Goal: Transaction & Acquisition: Purchase product/service

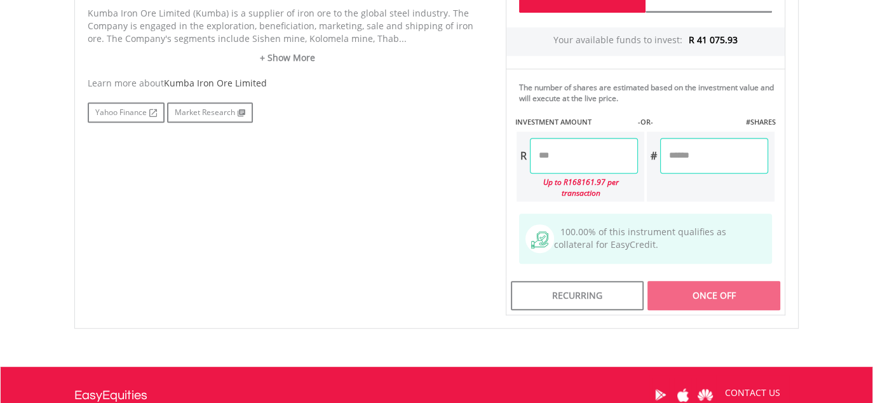
scroll to position [699, 0]
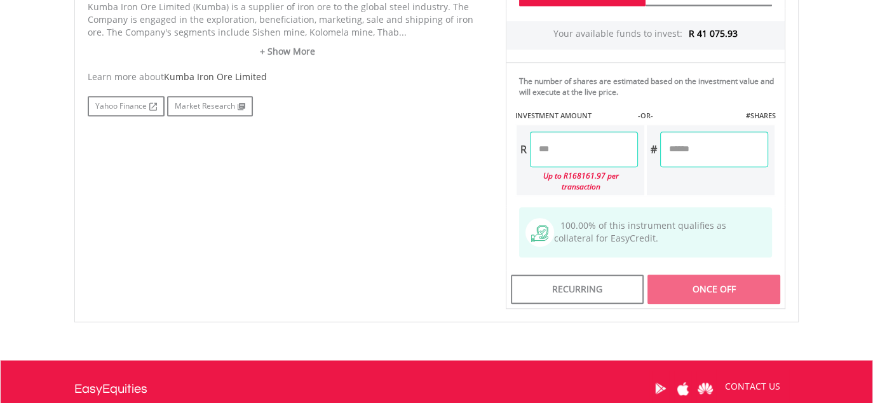
click at [592, 153] on input "number" at bounding box center [584, 150] width 108 height 36
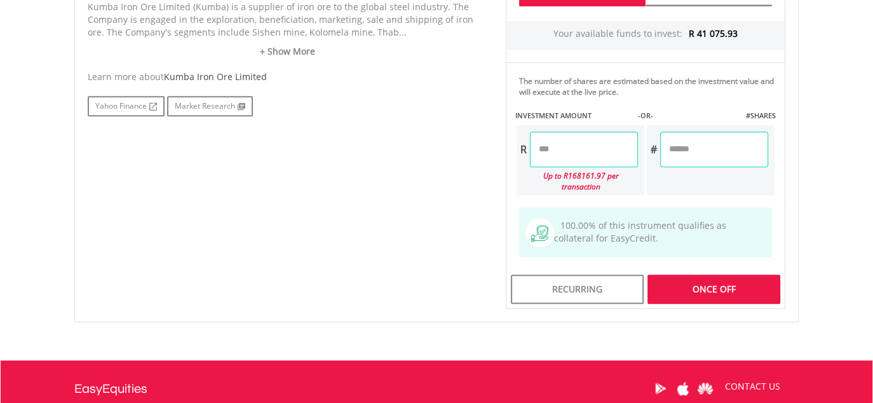
click at [696, 271] on div "Last Updated Price: 15-min. Delay* Price Update Cost: 2 Credits Request A Price…" at bounding box center [645, 25] width 299 height 567
type input "********"
type input "*******"
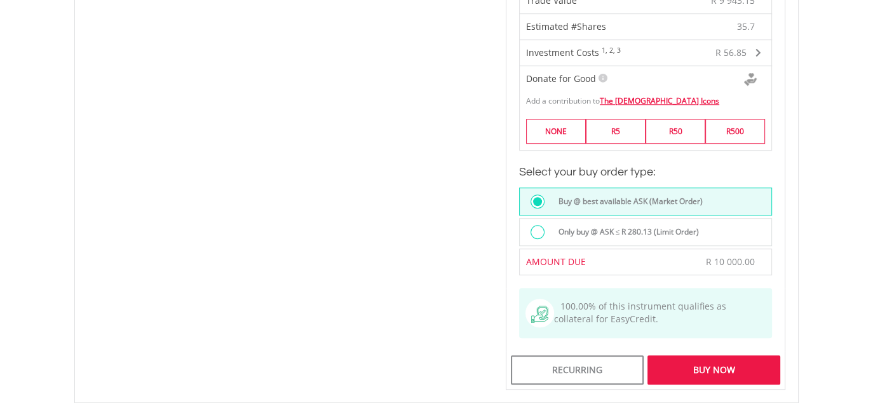
scroll to position [954, 0]
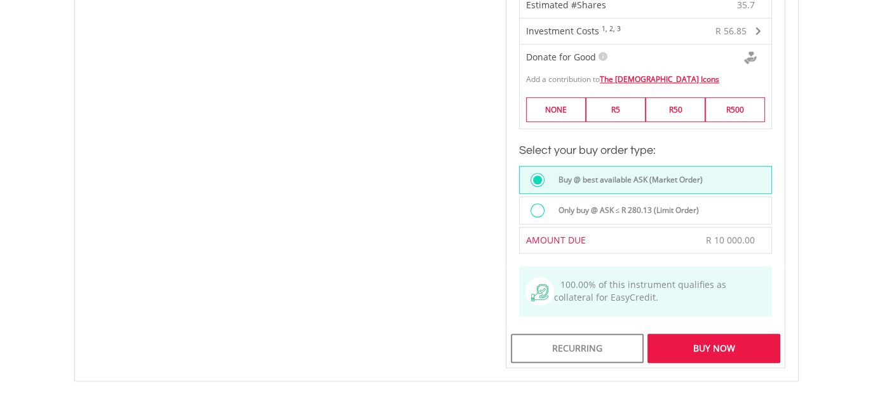
click at [705, 334] on div "Buy Now" at bounding box center [714, 348] width 133 height 29
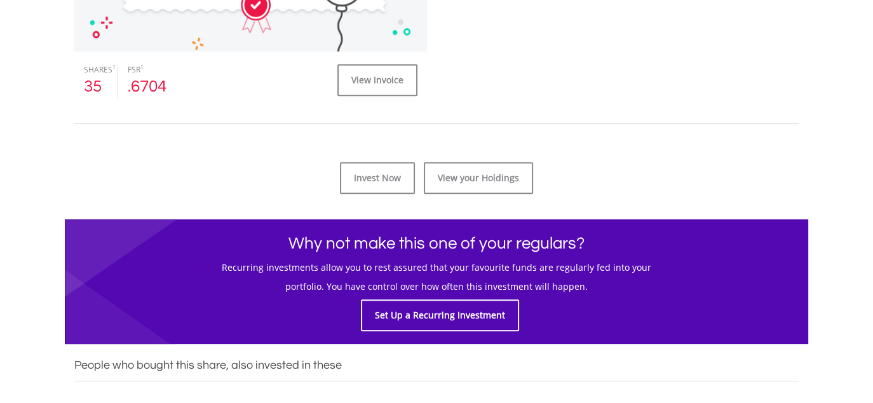
scroll to position [572, 0]
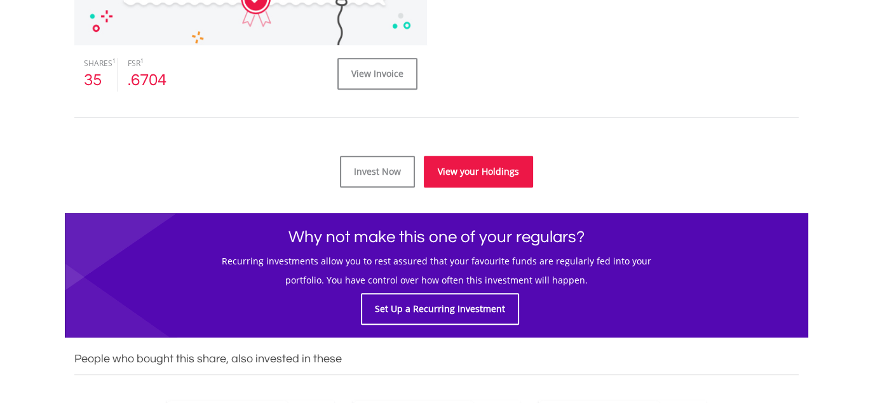
click at [498, 174] on link "View your Holdings" at bounding box center [478, 172] width 109 height 32
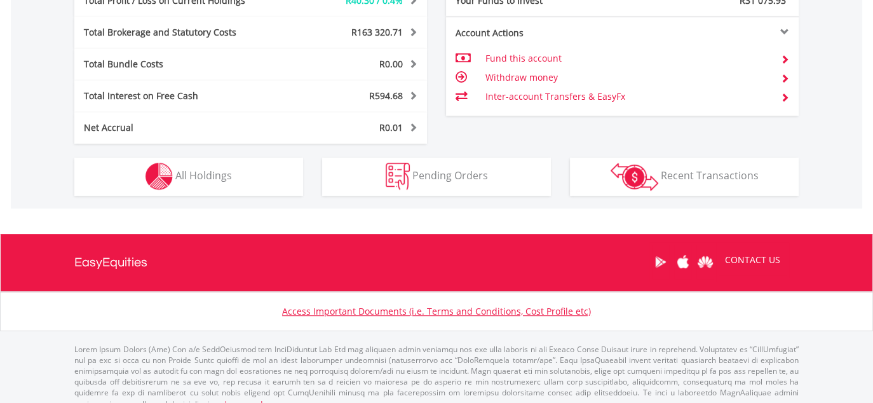
scroll to position [695, 0]
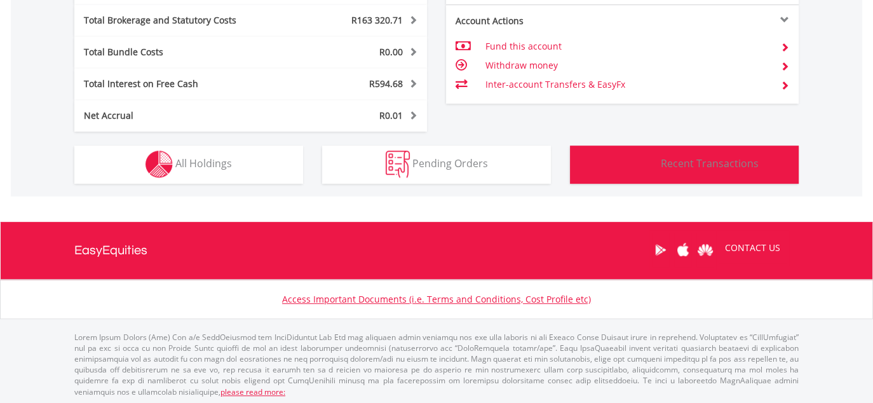
click at [582, 174] on button "Transactions Recent Transactions" at bounding box center [684, 165] width 229 height 38
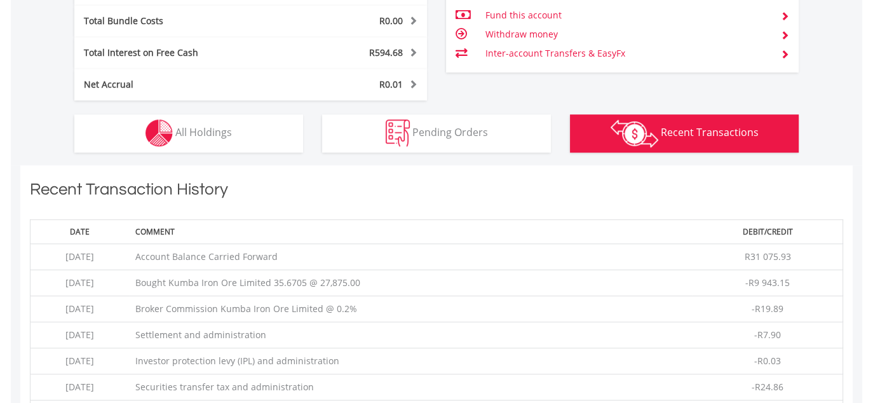
scroll to position [700, 0]
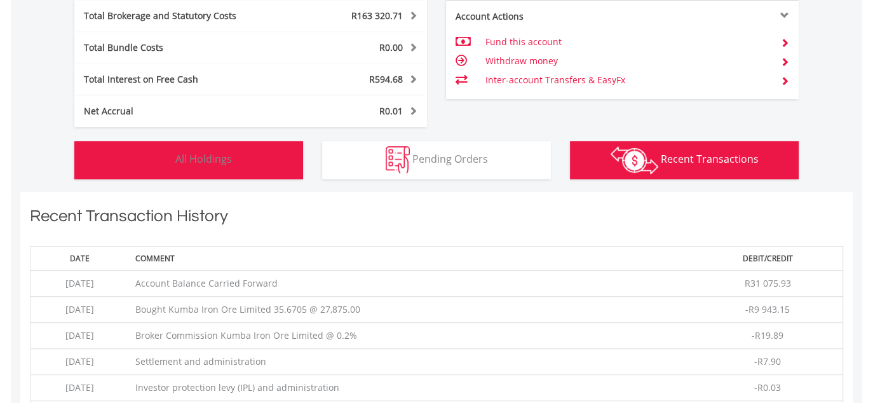
click at [263, 156] on button "Holdings All Holdings" at bounding box center [188, 160] width 229 height 38
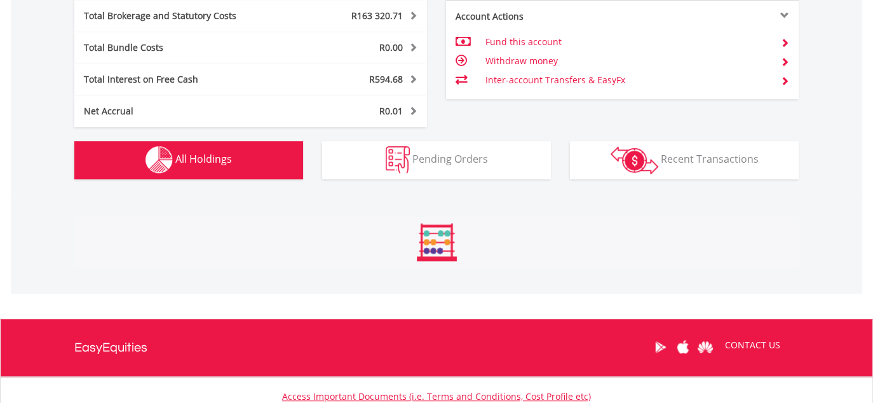
scroll to position [898, 0]
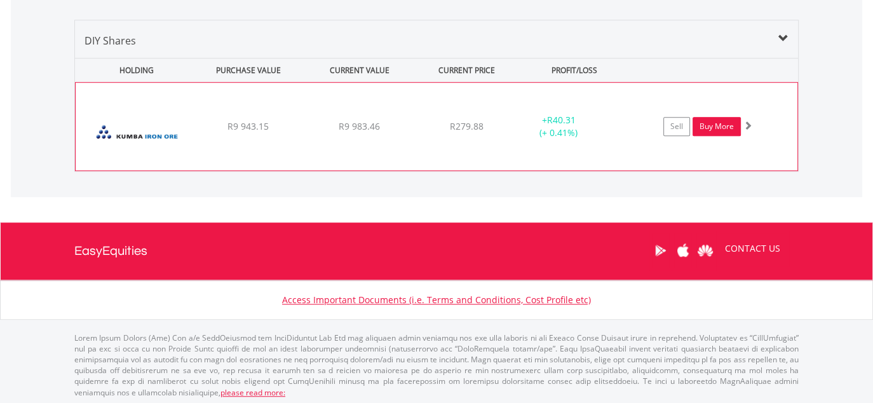
click at [708, 125] on link "Buy More" at bounding box center [717, 126] width 48 height 19
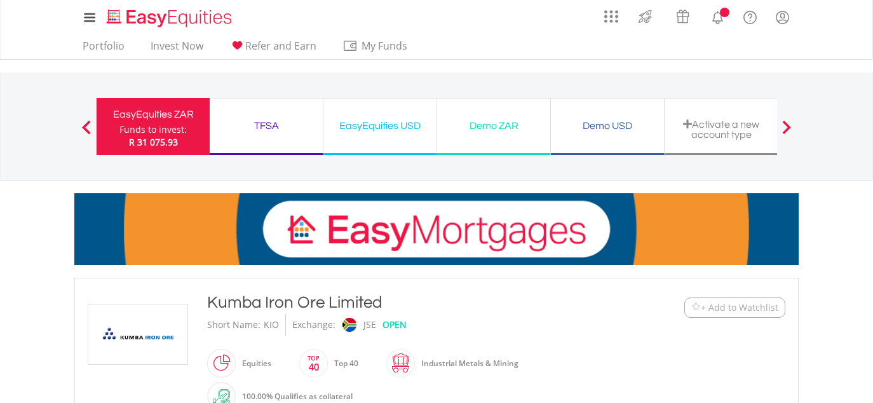
scroll to position [636, 0]
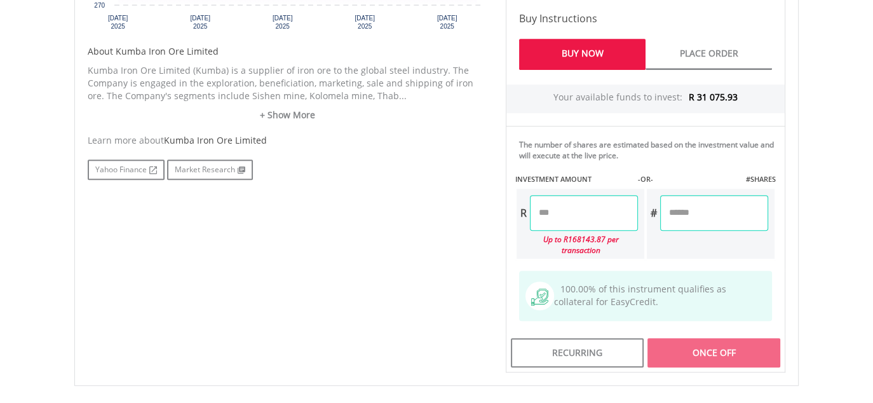
click at [570, 217] on input "number" at bounding box center [584, 213] width 108 height 36
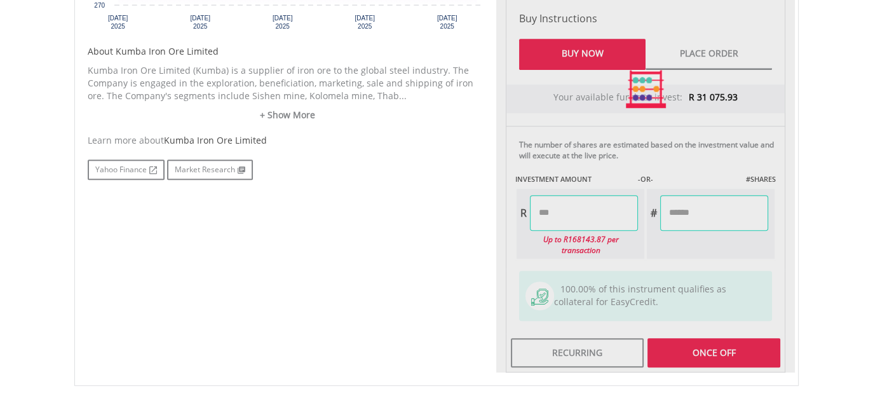
type input "********"
type input "*******"
click at [657, 341] on div "Last Updated Price: 15-min. Delay* Price Update Cost: 2 Credits Request A Price…" at bounding box center [645, 88] width 299 height 567
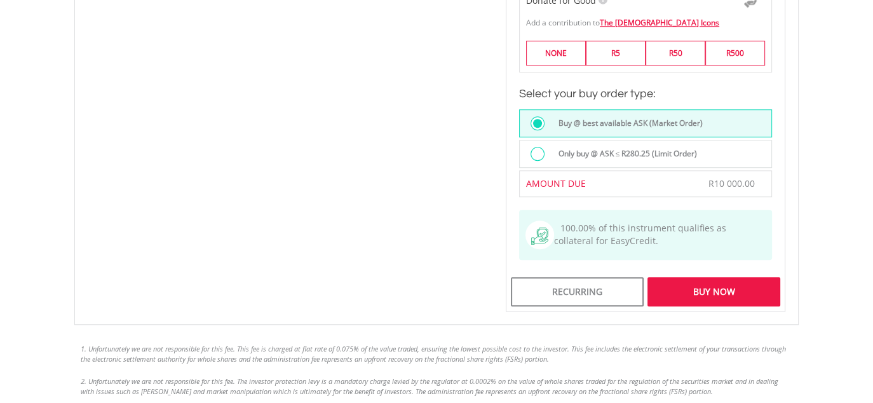
scroll to position [1017, 0]
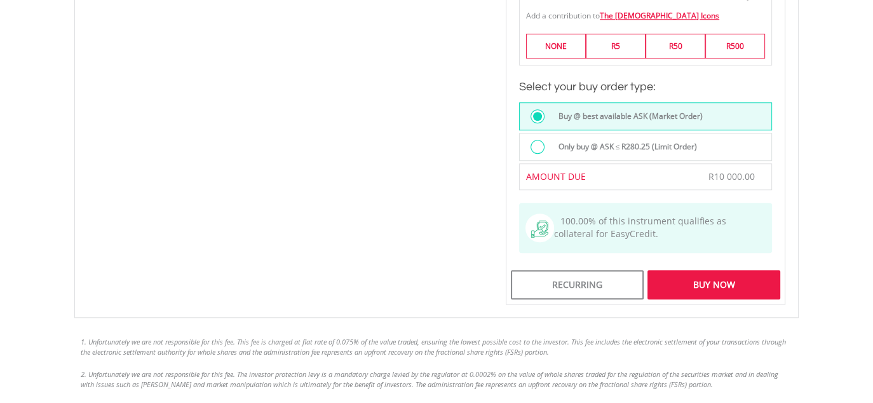
click at [713, 270] on div "Buy Now" at bounding box center [714, 284] width 133 height 29
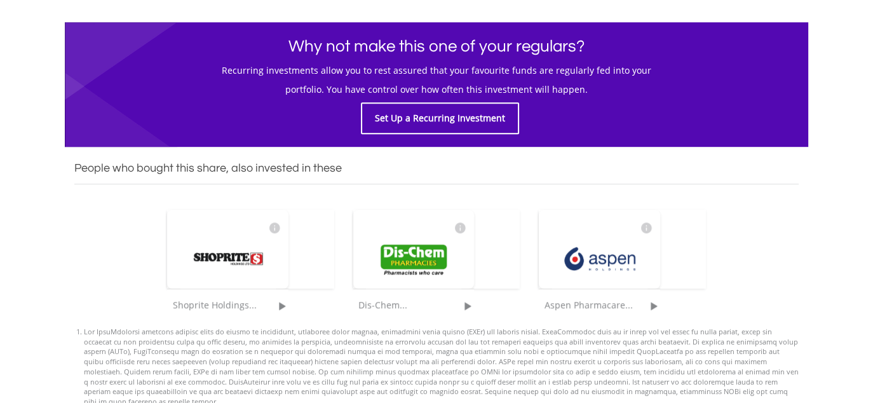
scroll to position [509, 0]
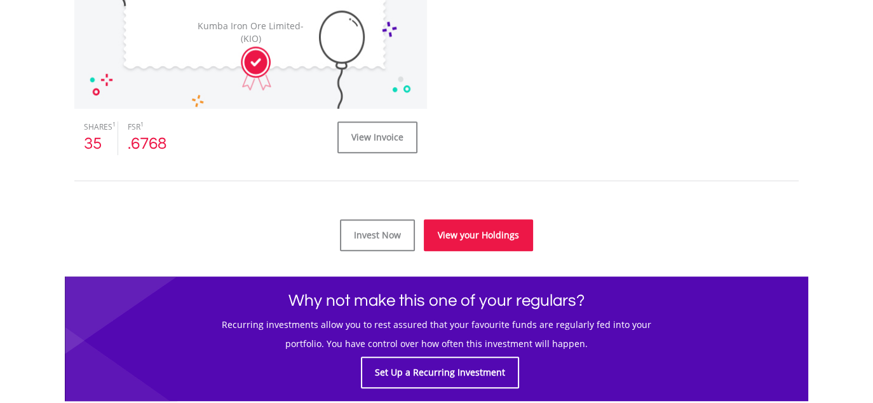
click at [463, 227] on link "View your Holdings" at bounding box center [478, 235] width 109 height 32
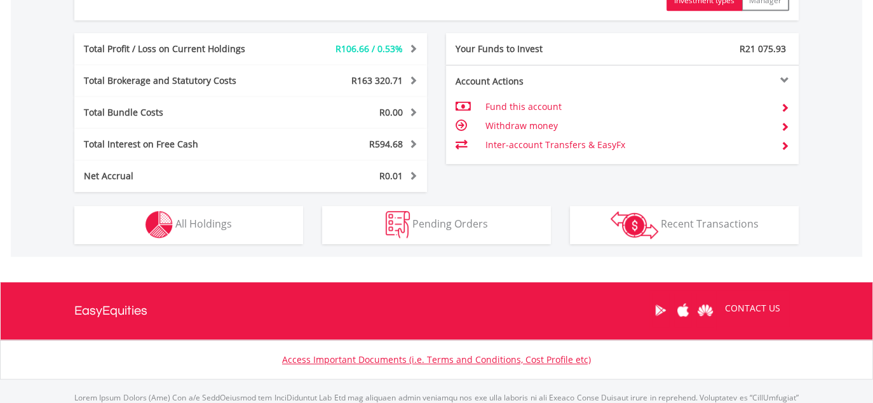
scroll to position [636, 0]
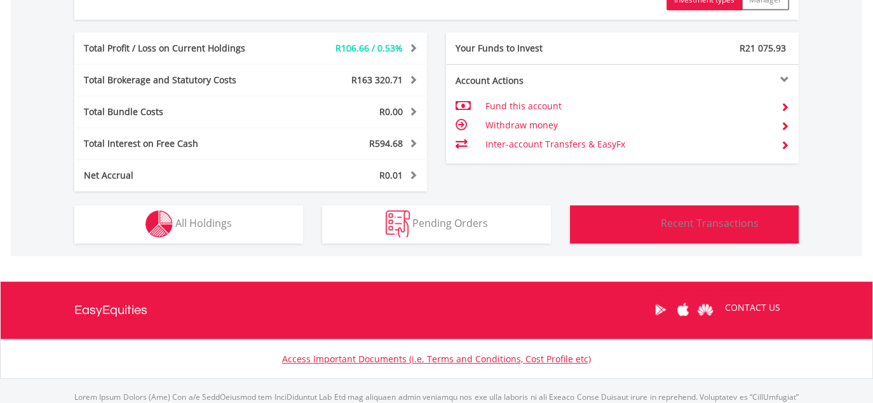
click at [586, 228] on button "Transactions Recent Transactions" at bounding box center [684, 224] width 229 height 38
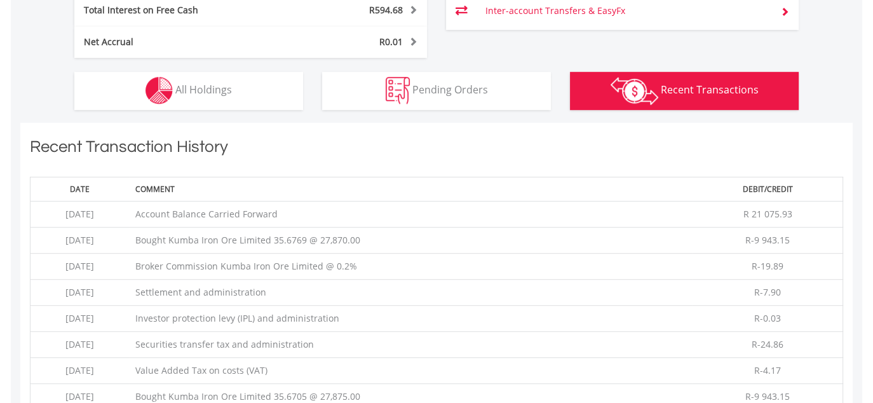
scroll to position [763, 0]
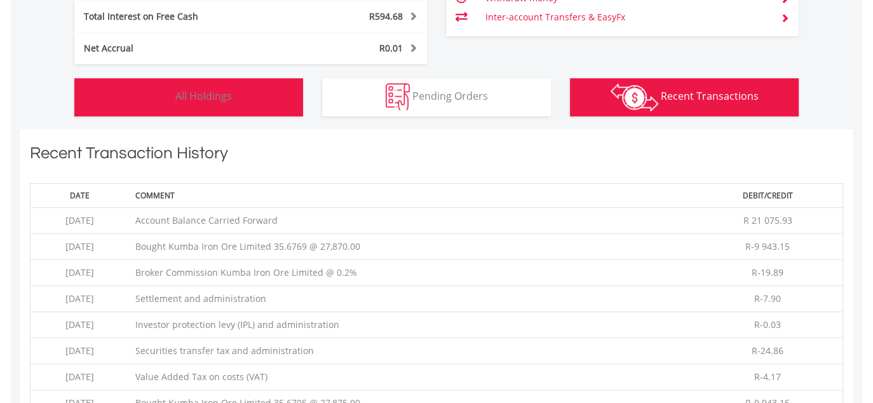
click at [248, 99] on button "Holdings All Holdings" at bounding box center [188, 97] width 229 height 38
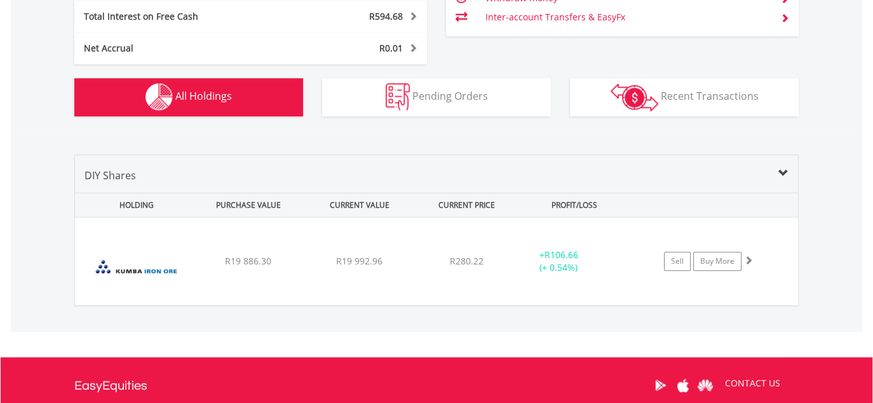
scroll to position [898, 0]
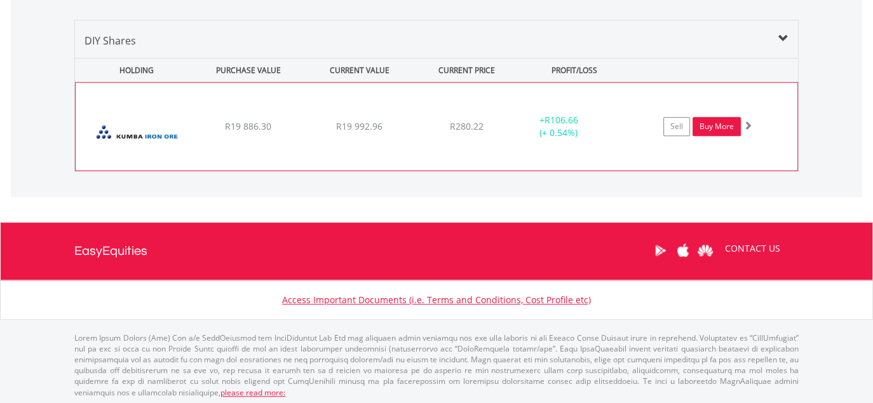
click at [714, 121] on link "Buy More" at bounding box center [717, 126] width 48 height 19
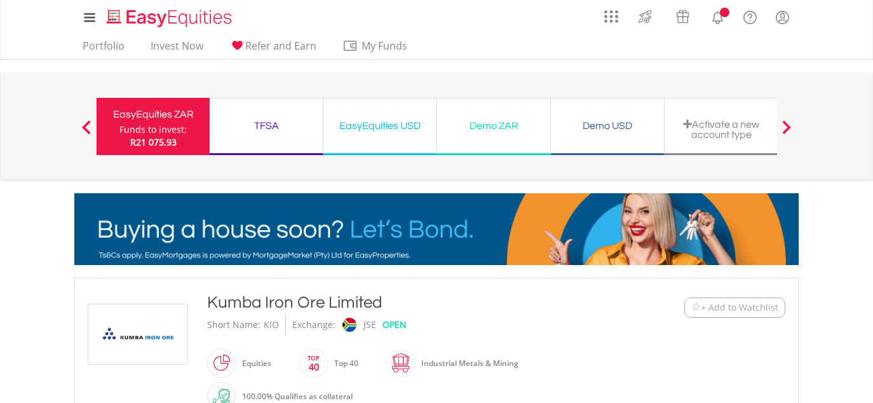
scroll to position [636, 0]
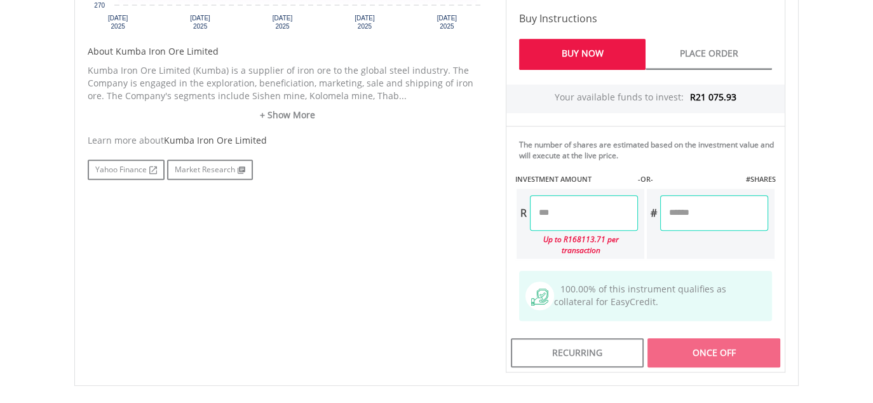
click at [605, 212] on input "number" at bounding box center [584, 213] width 108 height 36
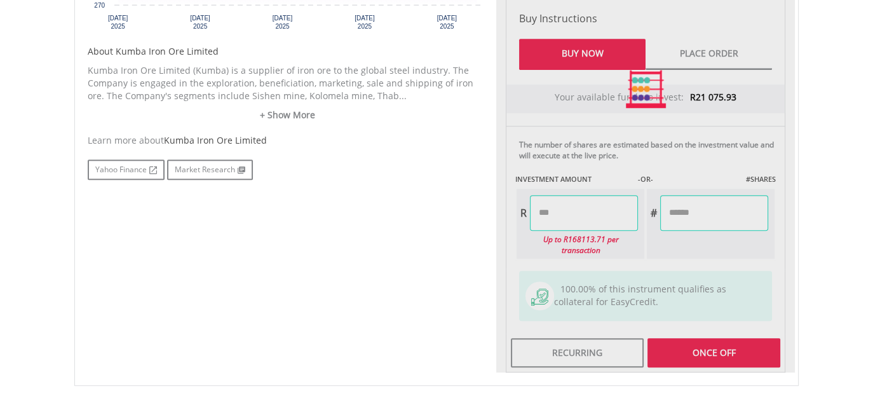
click at [665, 342] on div "Last Updated Price: 15-min. Delay* Price Update Cost: 2 Credits Request A Price…" at bounding box center [645, 88] width 299 height 567
type input "*******"
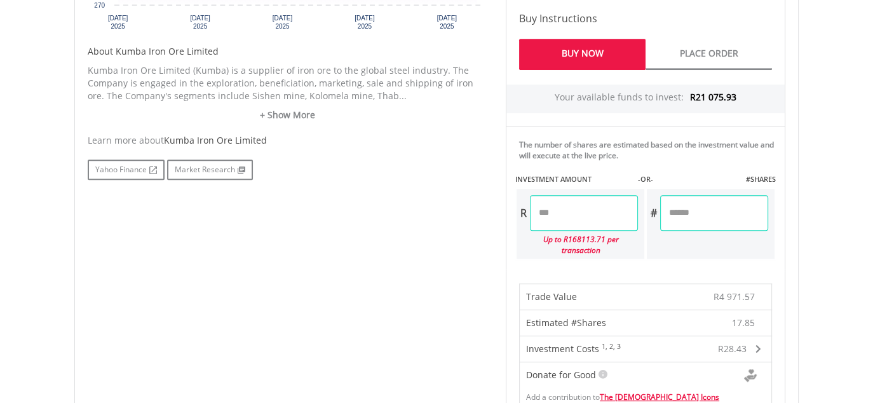
scroll to position [954, 0]
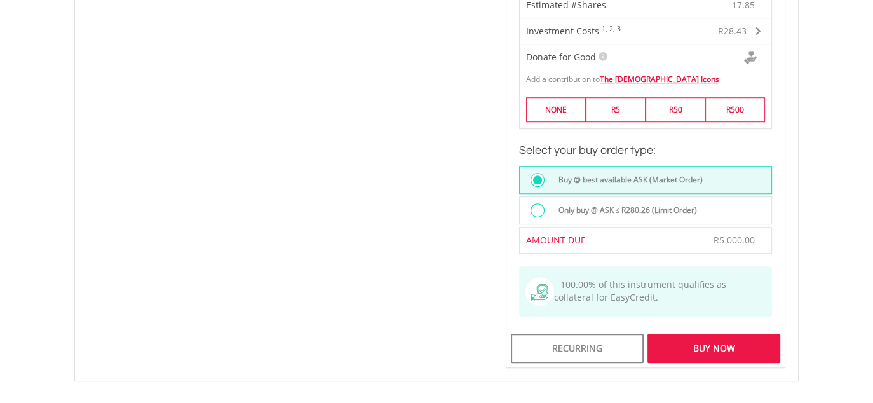
click at [689, 334] on div "Buy Now" at bounding box center [714, 348] width 133 height 29
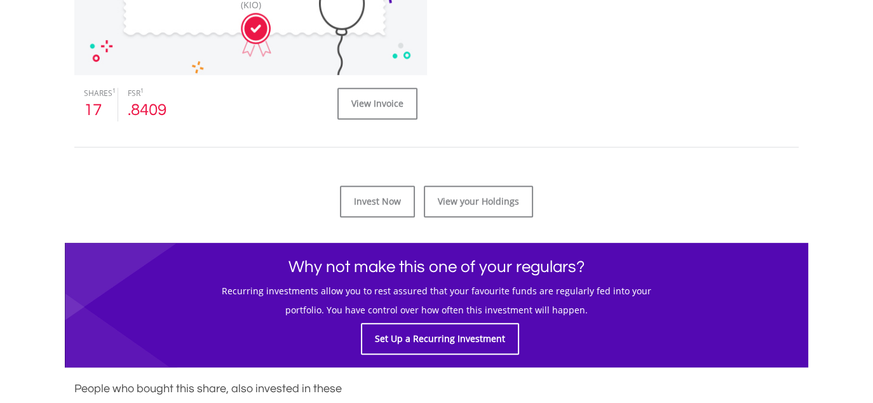
scroll to position [699, 0]
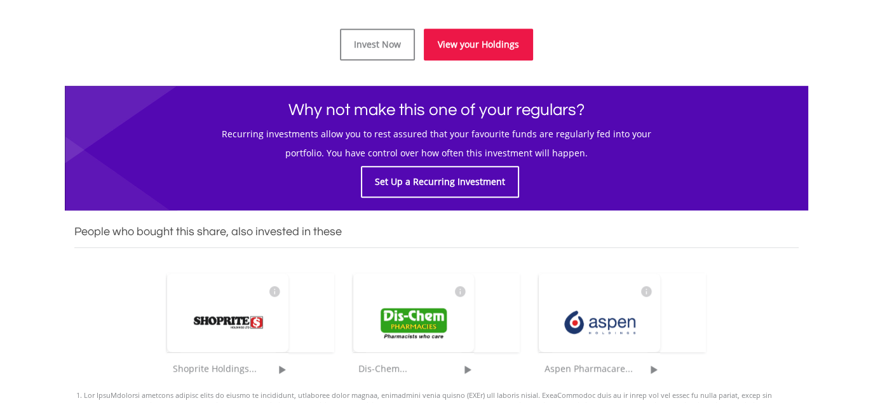
click at [507, 52] on link "View your Holdings" at bounding box center [478, 45] width 109 height 32
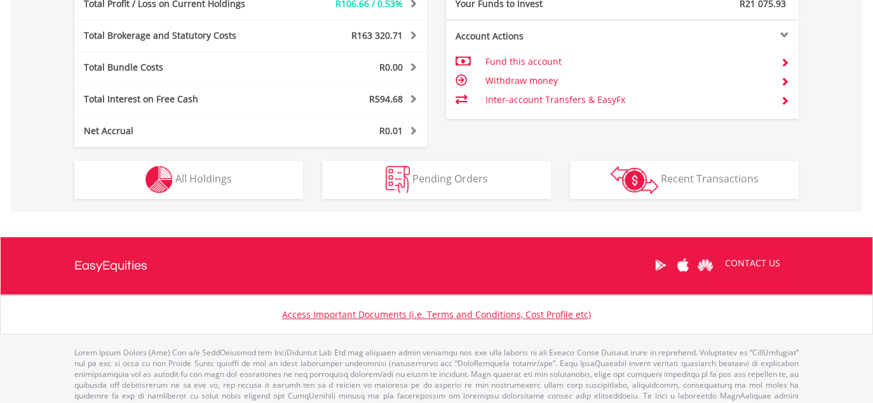
scroll to position [122, 242]
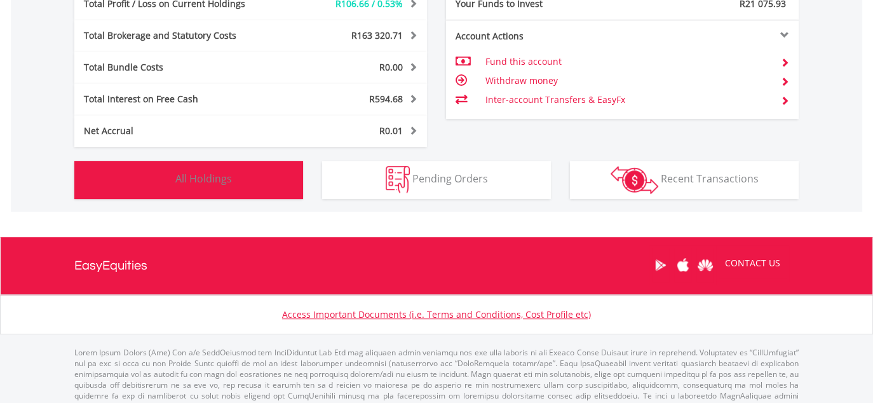
click at [226, 169] on button "Holdings All Holdings" at bounding box center [188, 180] width 229 height 38
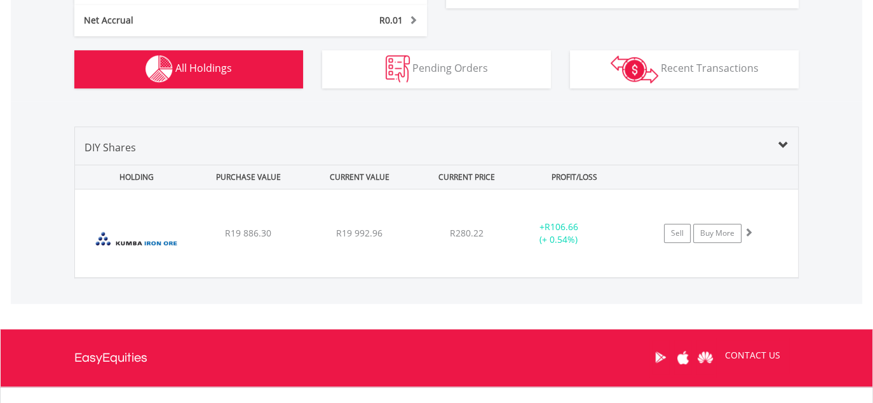
scroll to position [770, 0]
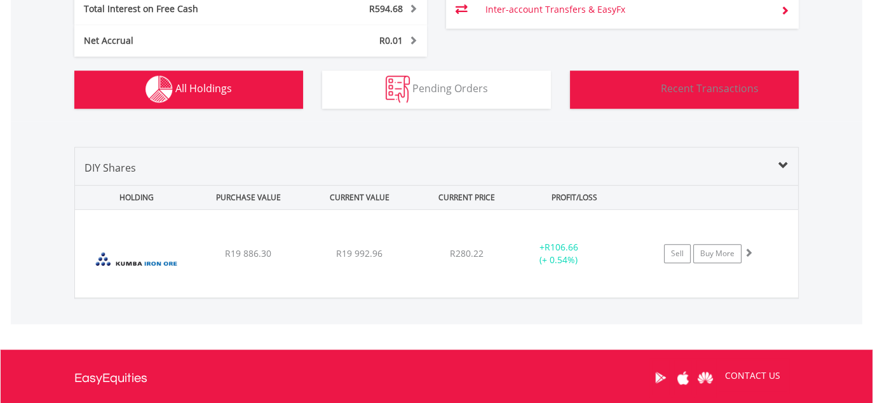
click at [668, 81] on span "Recent Transactions" at bounding box center [710, 88] width 98 height 14
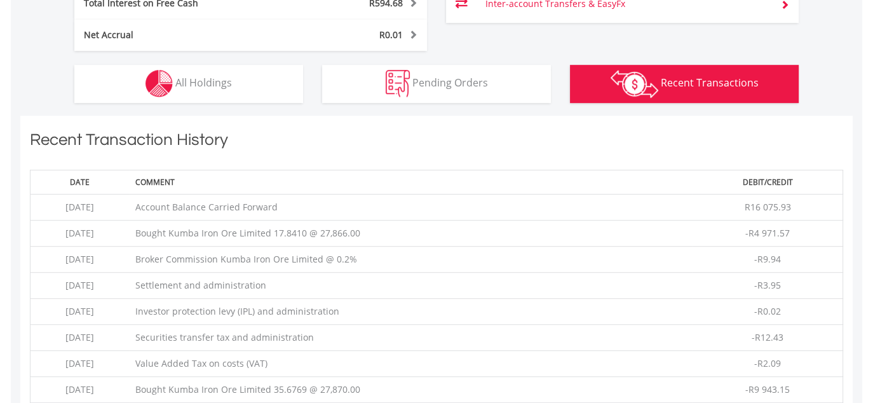
scroll to position [763, 0]
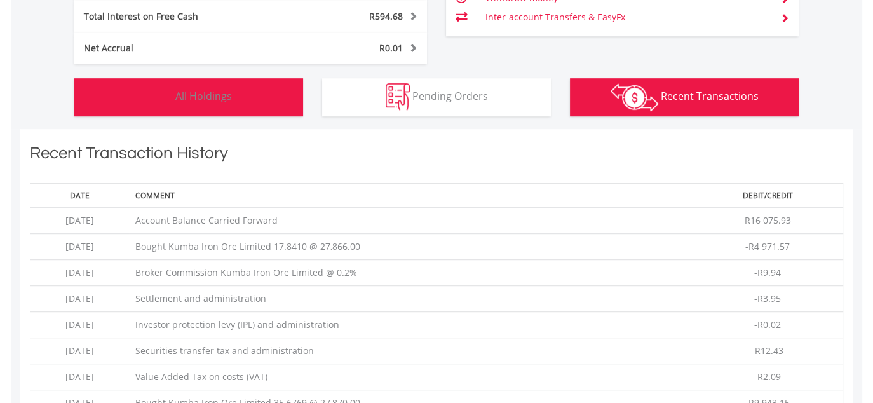
click at [274, 104] on button "Holdings All Holdings" at bounding box center [188, 97] width 229 height 38
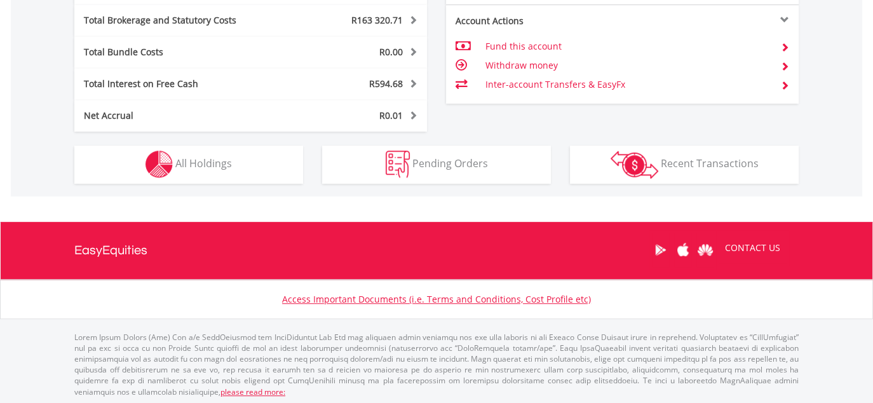
scroll to position [122, 242]
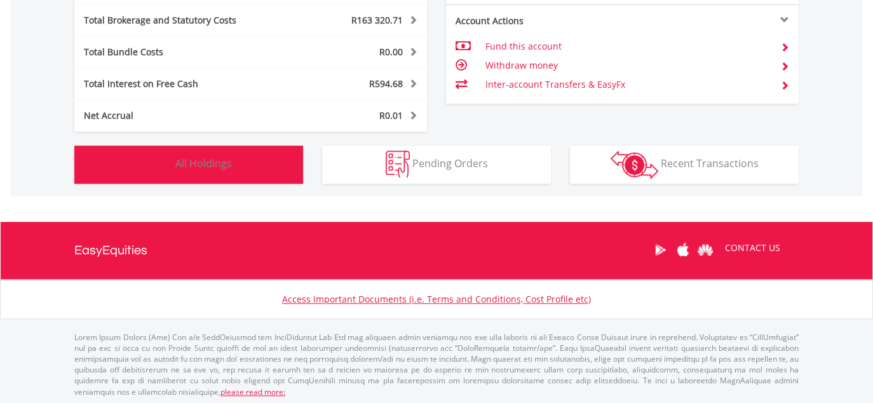
click at [217, 156] on span "All Holdings" at bounding box center [203, 163] width 57 height 14
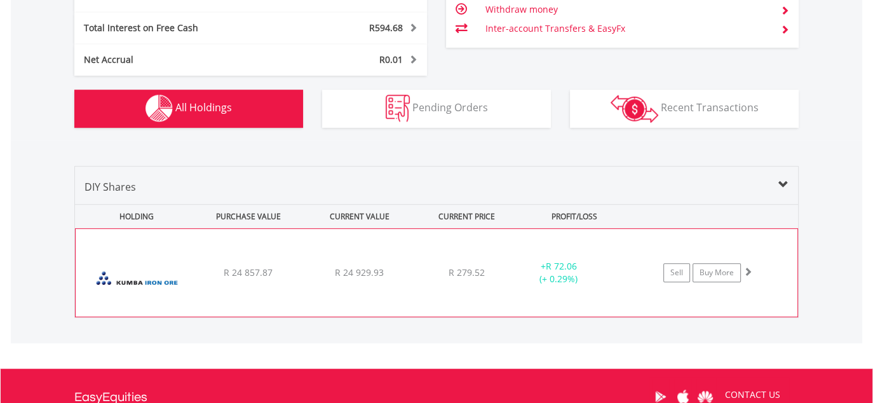
scroll to position [748, 0]
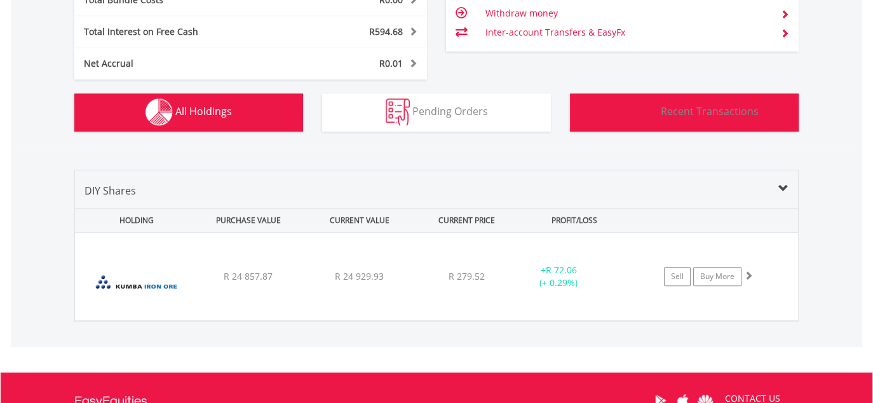
click at [669, 112] on span "Recent Transactions" at bounding box center [710, 111] width 98 height 14
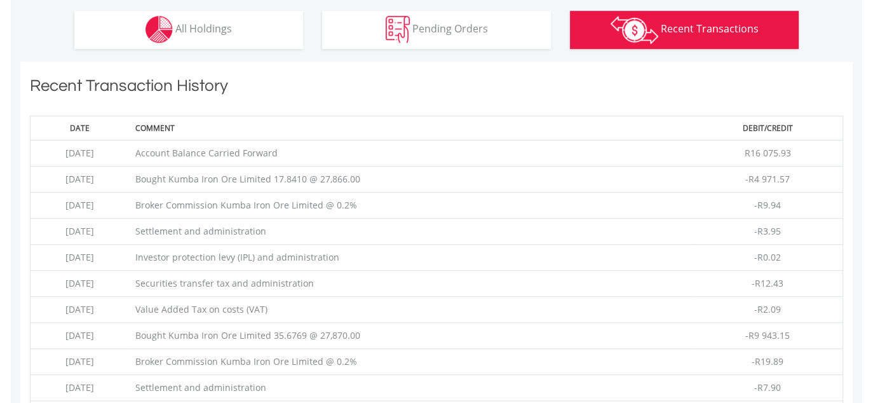
scroll to position [700, 0]
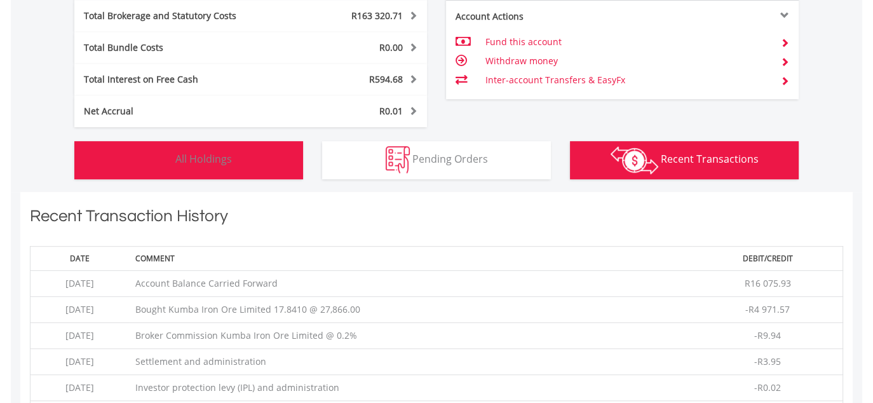
click at [212, 155] on span "All Holdings" at bounding box center [203, 159] width 57 height 14
